Goal: Task Accomplishment & Management: Manage account settings

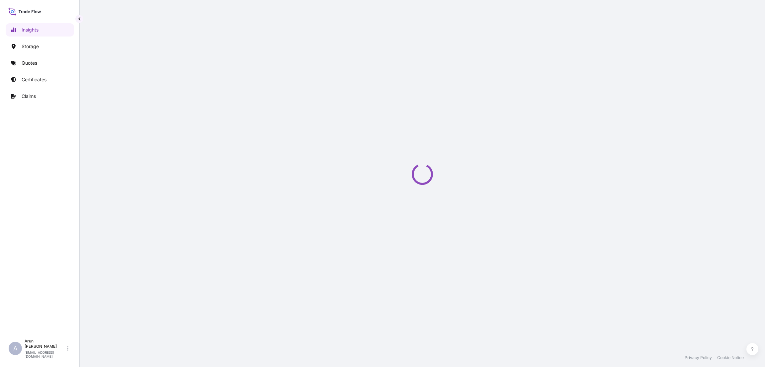
select select "2025"
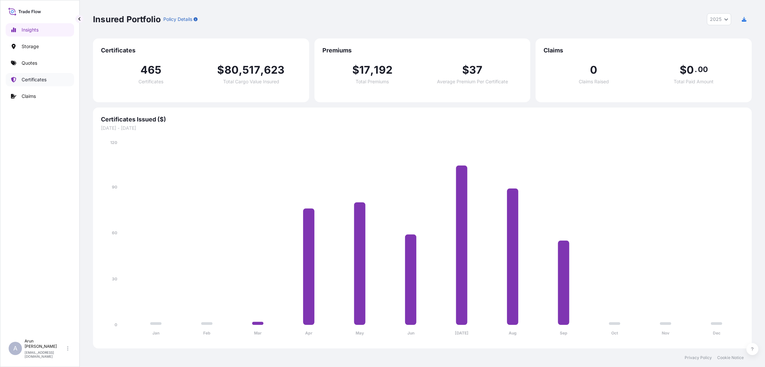
click at [41, 78] on p "Certificates" at bounding box center [34, 79] width 25 height 7
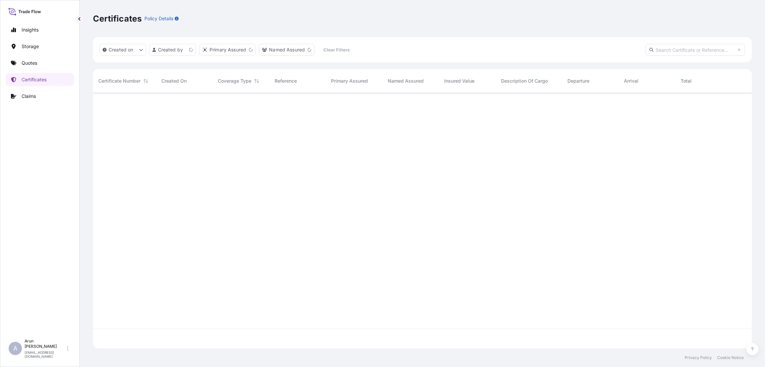
scroll to position [252, 651]
click at [36, 64] on p "Quotes" at bounding box center [30, 63] width 16 height 7
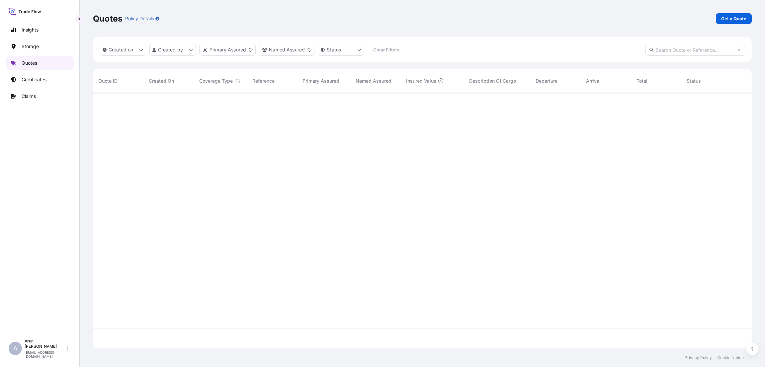
scroll to position [252, 651]
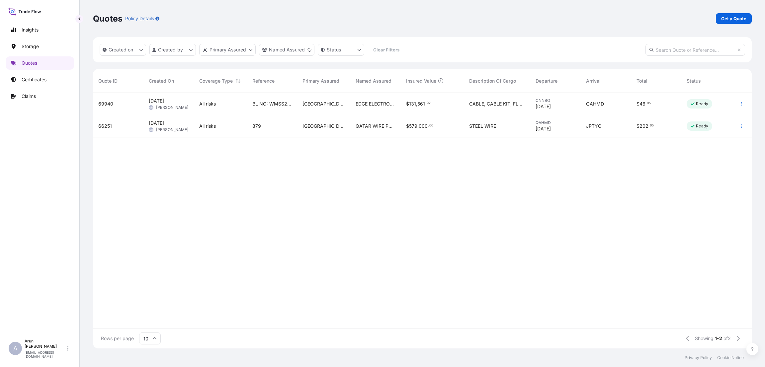
click at [374, 99] on div "EDGE ELECTRONICS TRADING LLC" at bounding box center [375, 104] width 50 height 22
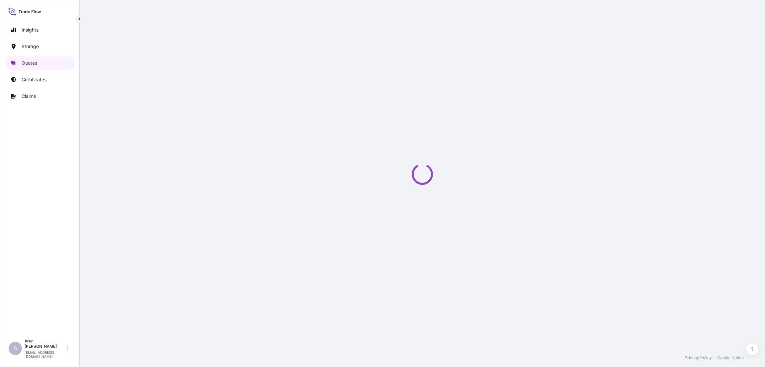
select select "Road / Inland"
select select "Water"
select select "Road / Inland"
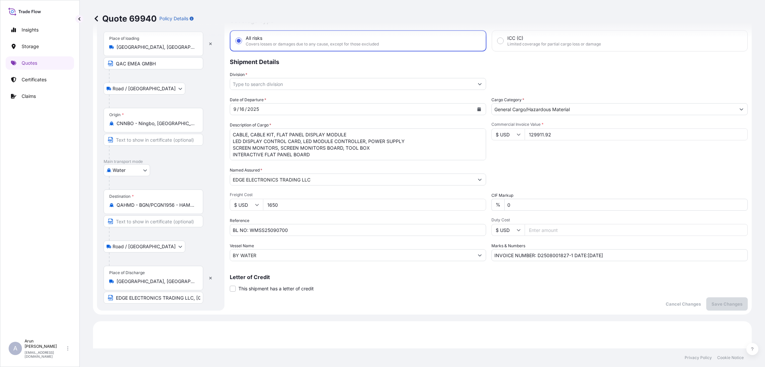
scroll to position [20, 0]
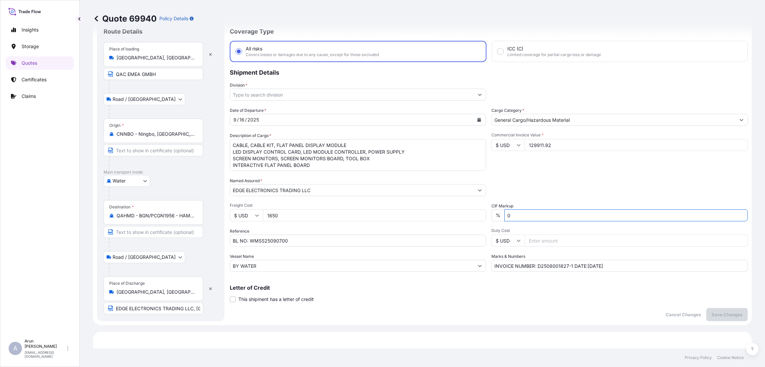
click at [515, 214] on input "0" at bounding box center [626, 216] width 243 height 12
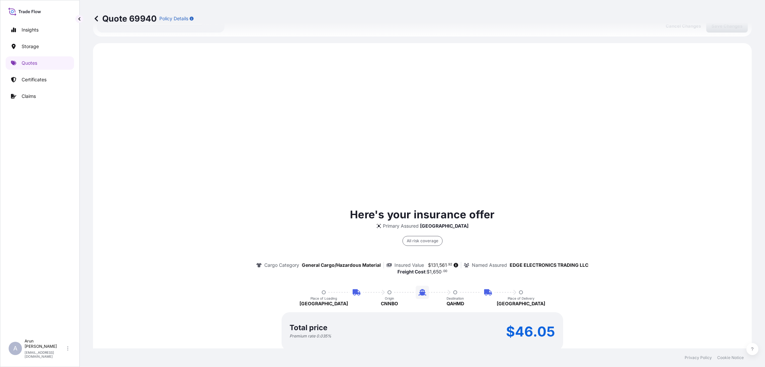
scroll to position [369, 0]
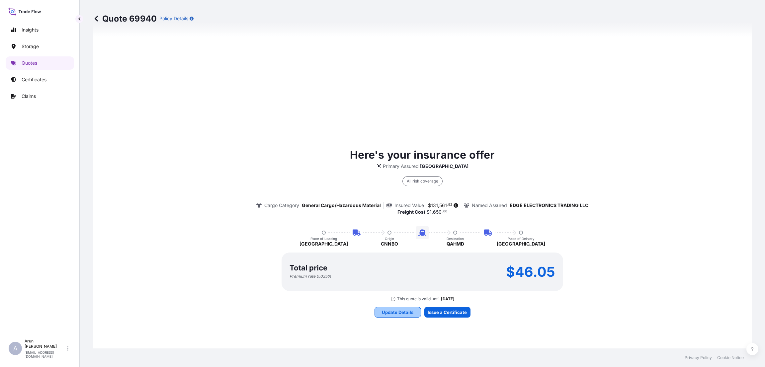
type input "23"
click at [382, 310] on p "Update Details" at bounding box center [398, 312] width 32 height 7
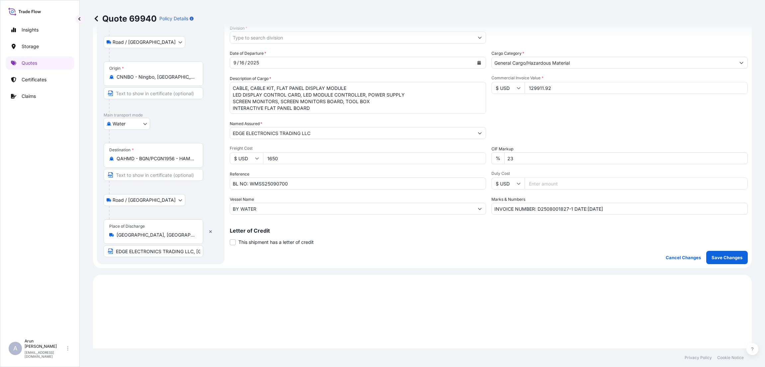
scroll to position [11, 0]
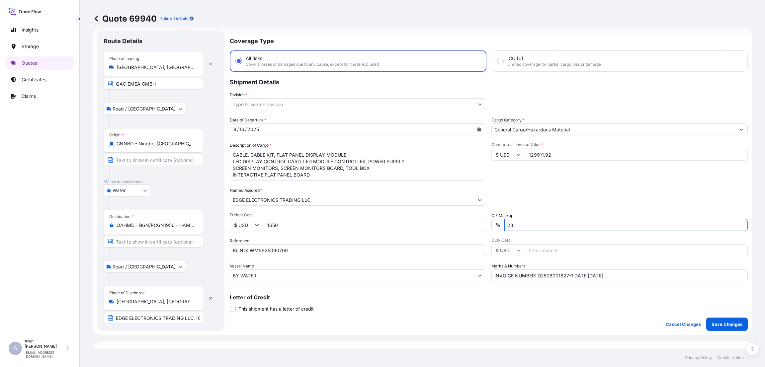
drag, startPoint x: 516, startPoint y: 227, endPoint x: 499, endPoint y: 224, distance: 17.5
click at [499, 224] on div "% 23" at bounding box center [620, 225] width 256 height 12
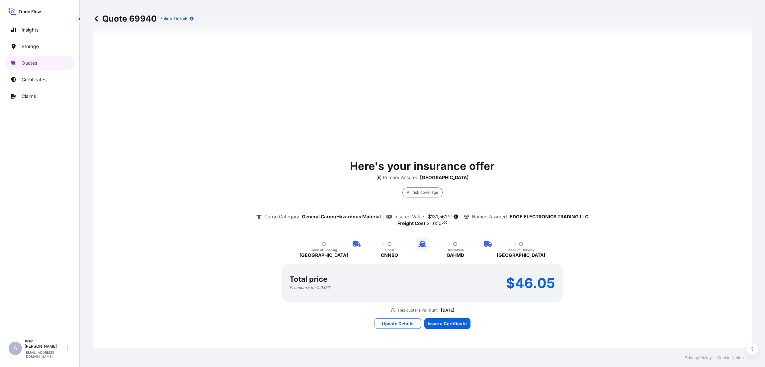
scroll to position [359, 0]
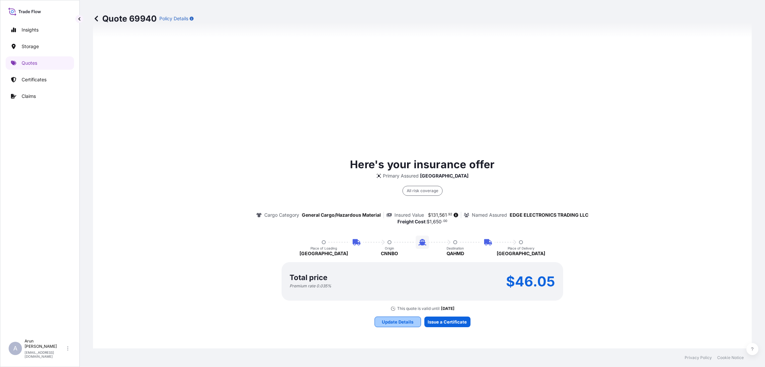
type input "10"
click at [390, 320] on p "Update Details" at bounding box center [398, 322] width 32 height 7
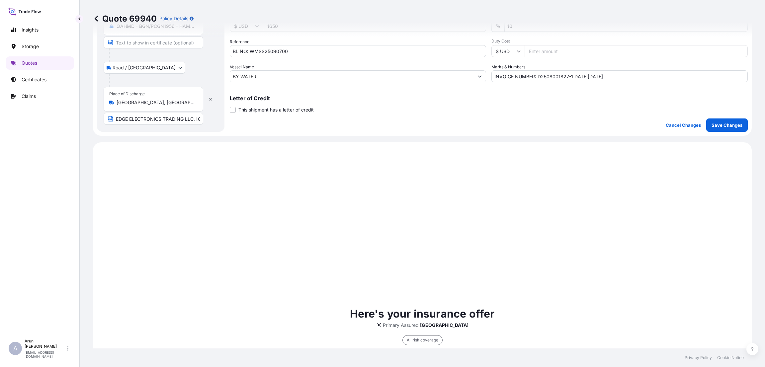
scroll to position [0, 0]
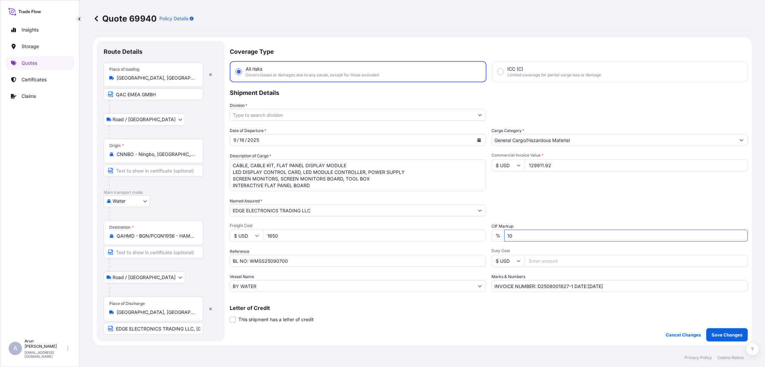
drag, startPoint x: 512, startPoint y: 238, endPoint x: 495, endPoint y: 234, distance: 17.7
click at [495, 234] on div "% 10" at bounding box center [620, 236] width 256 height 12
type input "23"
click at [716, 333] on p "Save Changes" at bounding box center [727, 335] width 31 height 7
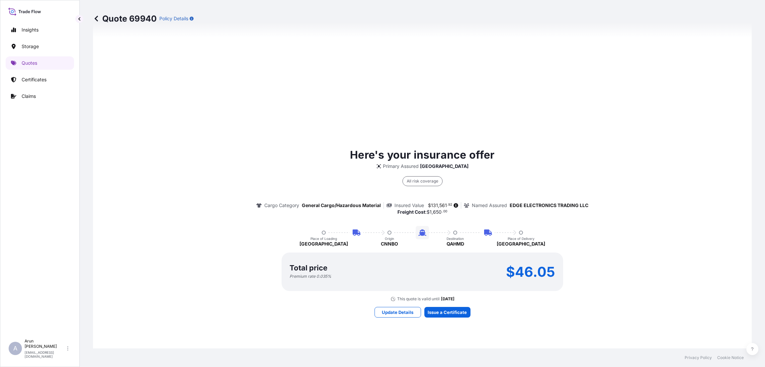
select select "Road / Inland"
select select "Water"
select select "Road / Inland"
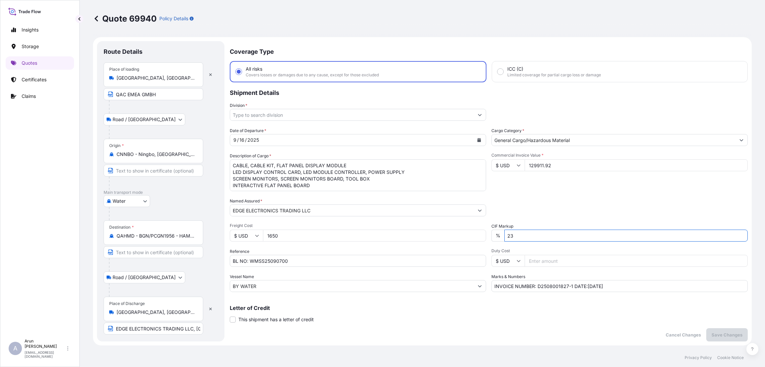
drag, startPoint x: 515, startPoint y: 237, endPoint x: 497, endPoint y: 235, distance: 18.4
click at [499, 236] on div "% 23" at bounding box center [620, 236] width 256 height 12
type input "10"
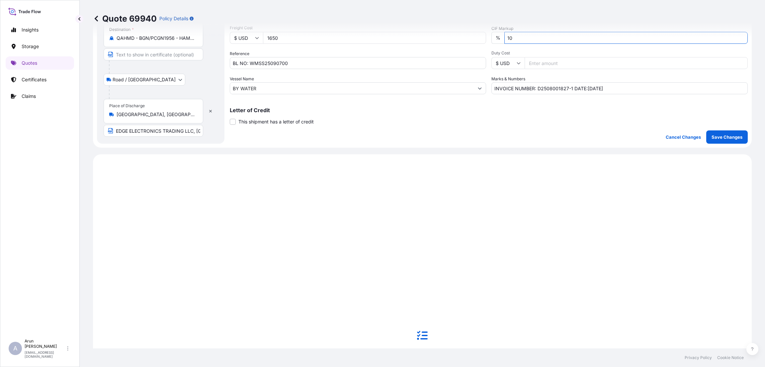
scroll to position [199, 0]
click at [721, 136] on p "Save Changes" at bounding box center [727, 136] width 31 height 7
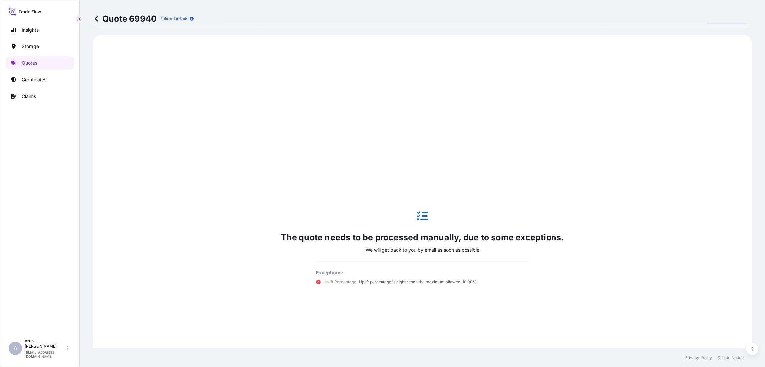
scroll to position [319, 0]
select select "Road / Inland"
select select "Water"
select select "Road / Inland"
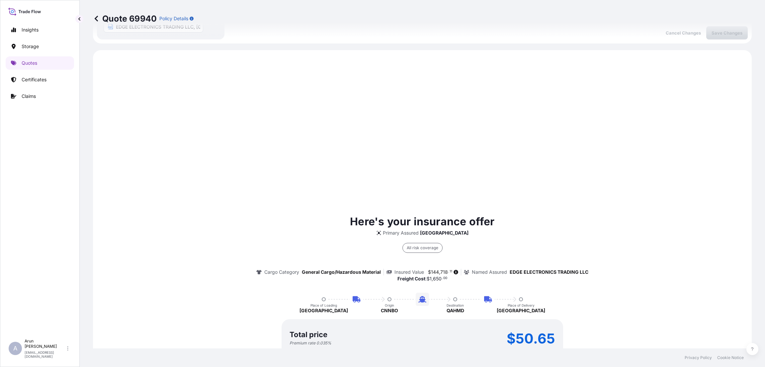
scroll to position [53, 0]
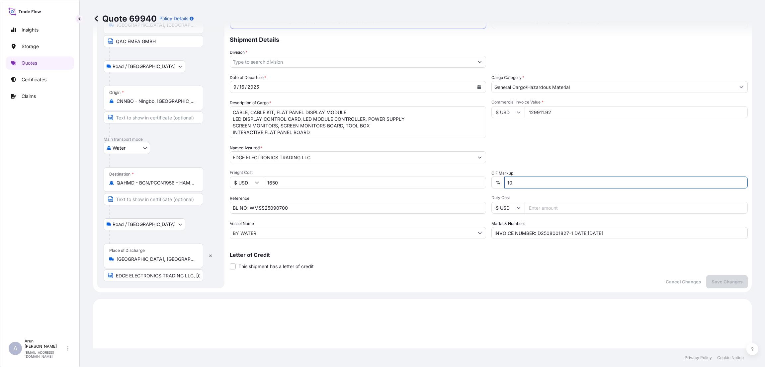
drag, startPoint x: 520, startPoint y: 186, endPoint x: 499, endPoint y: 184, distance: 22.0
click at [499, 184] on div "% 10" at bounding box center [620, 183] width 256 height 12
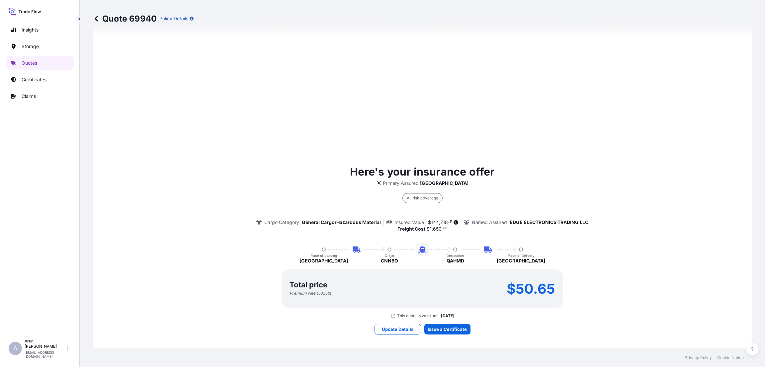
scroll to position [502, 0]
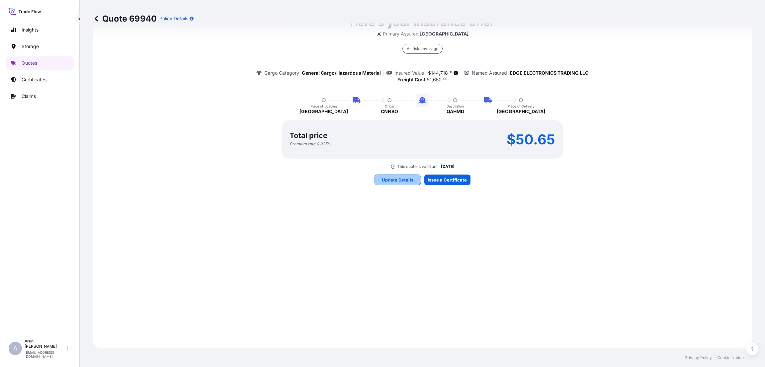
type input "0"
click at [398, 182] on p "Update Details" at bounding box center [398, 180] width 32 height 7
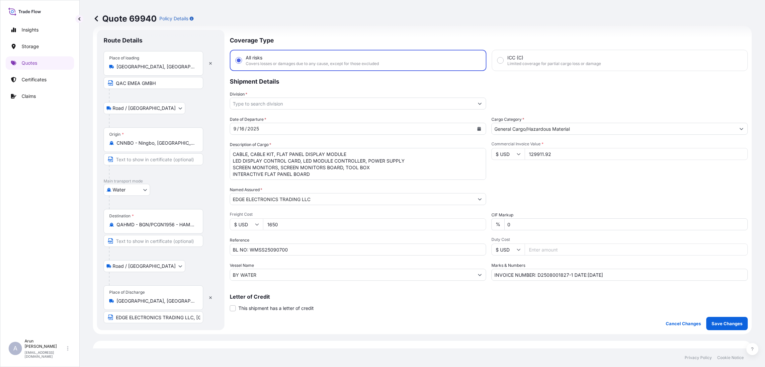
scroll to position [11, 0]
click at [720, 325] on p "Save Changes" at bounding box center [727, 324] width 31 height 7
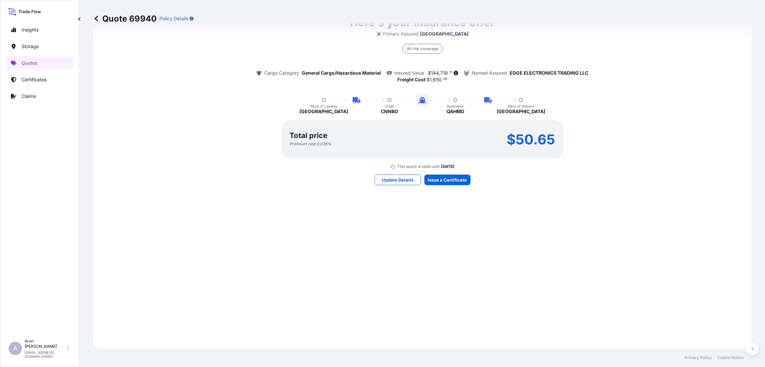
select select "Road / Inland"
select select "Water"
select select "Road / Inland"
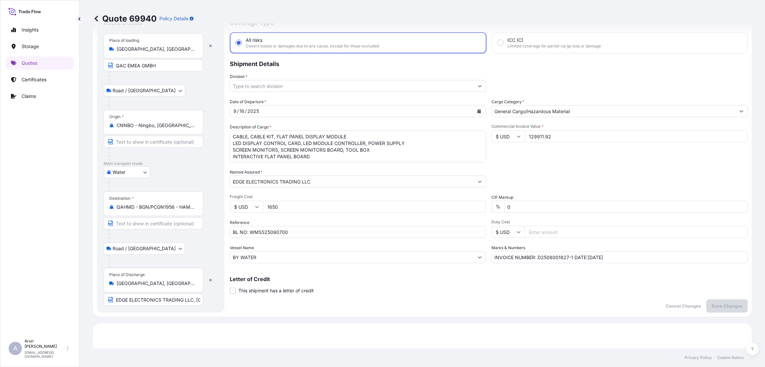
scroll to position [0, 0]
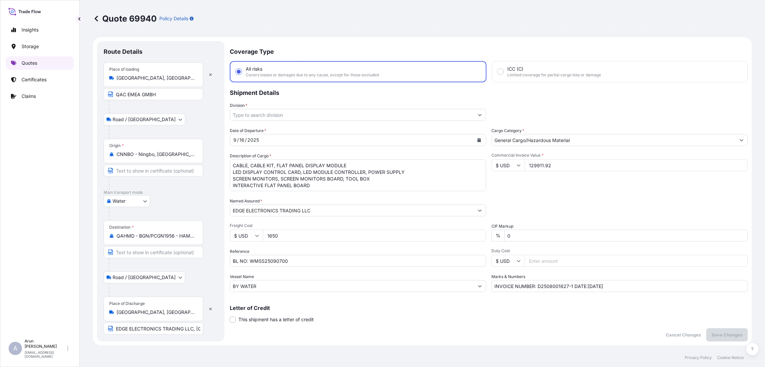
click at [38, 60] on link "Quotes" at bounding box center [40, 62] width 68 height 13
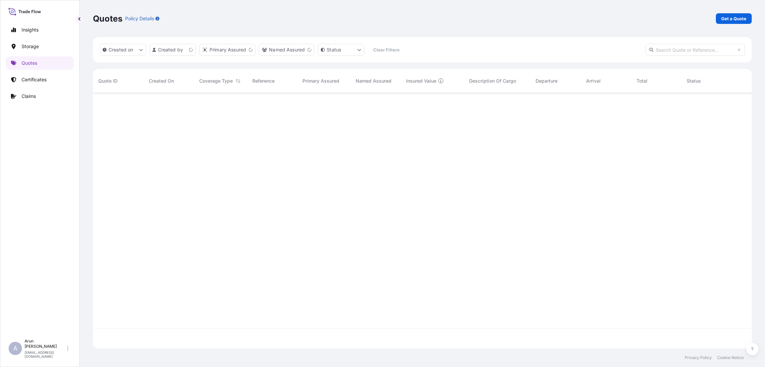
scroll to position [252, 651]
